Goal: Information Seeking & Learning: Learn about a topic

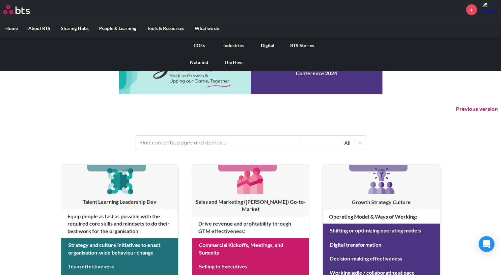
click at [198, 43] on link "COEs" at bounding box center [199, 45] width 34 height 17
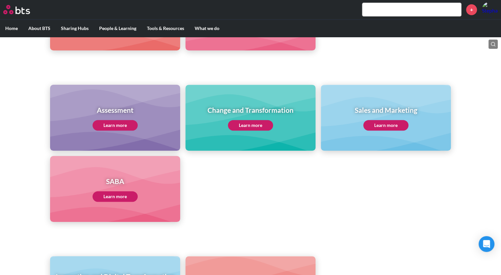
scroll to position [244, 0]
click at [377, 127] on link "Learn more" at bounding box center [385, 125] width 45 height 11
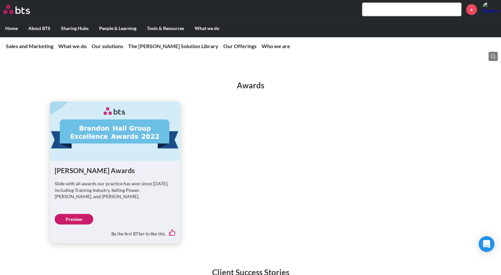
scroll to position [1493, 0]
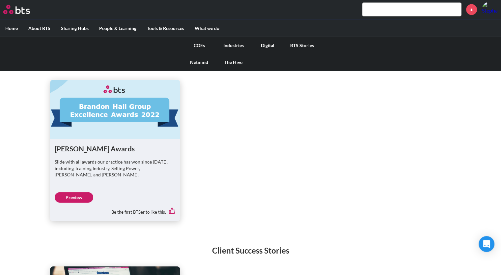
click at [199, 46] on link "COEs" at bounding box center [199, 45] width 34 height 17
